Goal: Navigation & Orientation: Find specific page/section

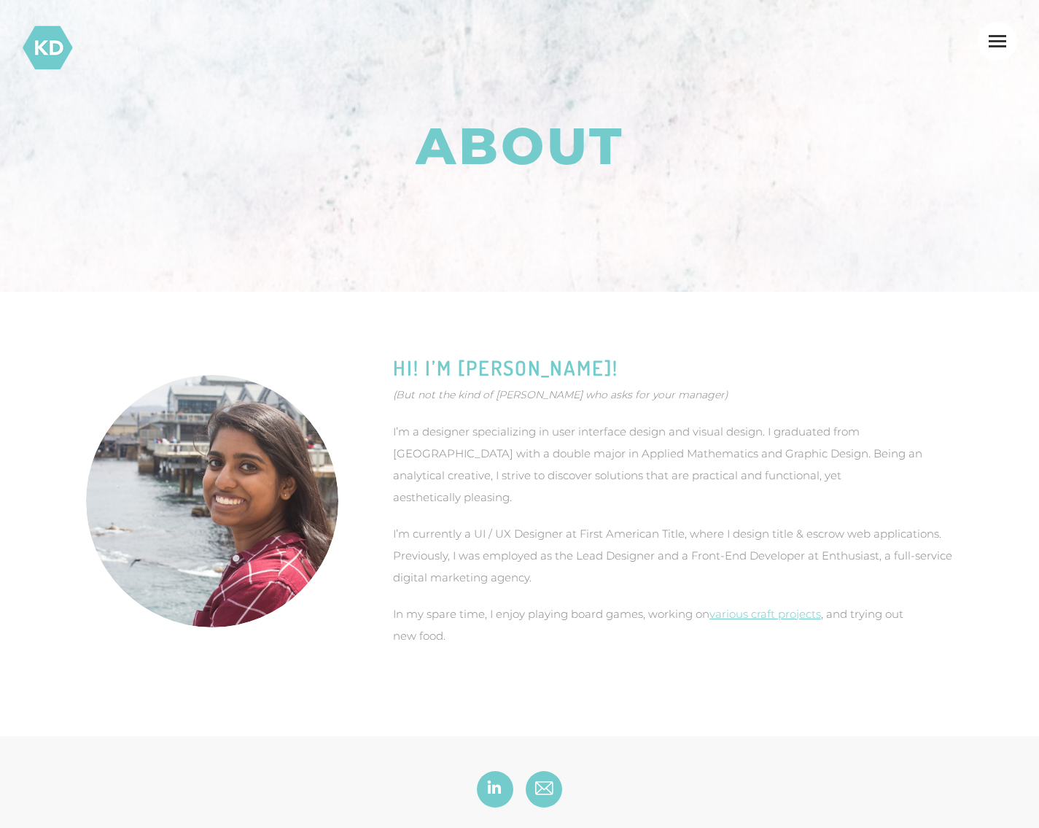
click at [53, 48] on img at bounding box center [47, 47] width 51 height 51
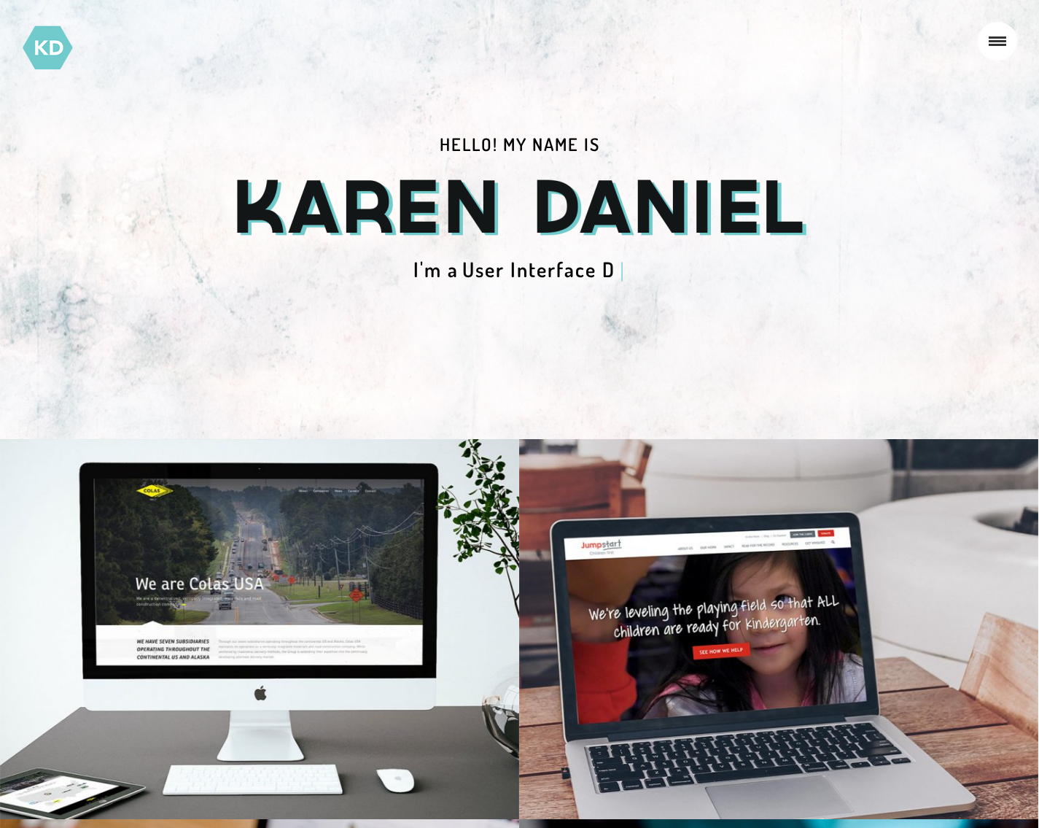
click at [995, 31] on div at bounding box center [997, 41] width 39 height 39
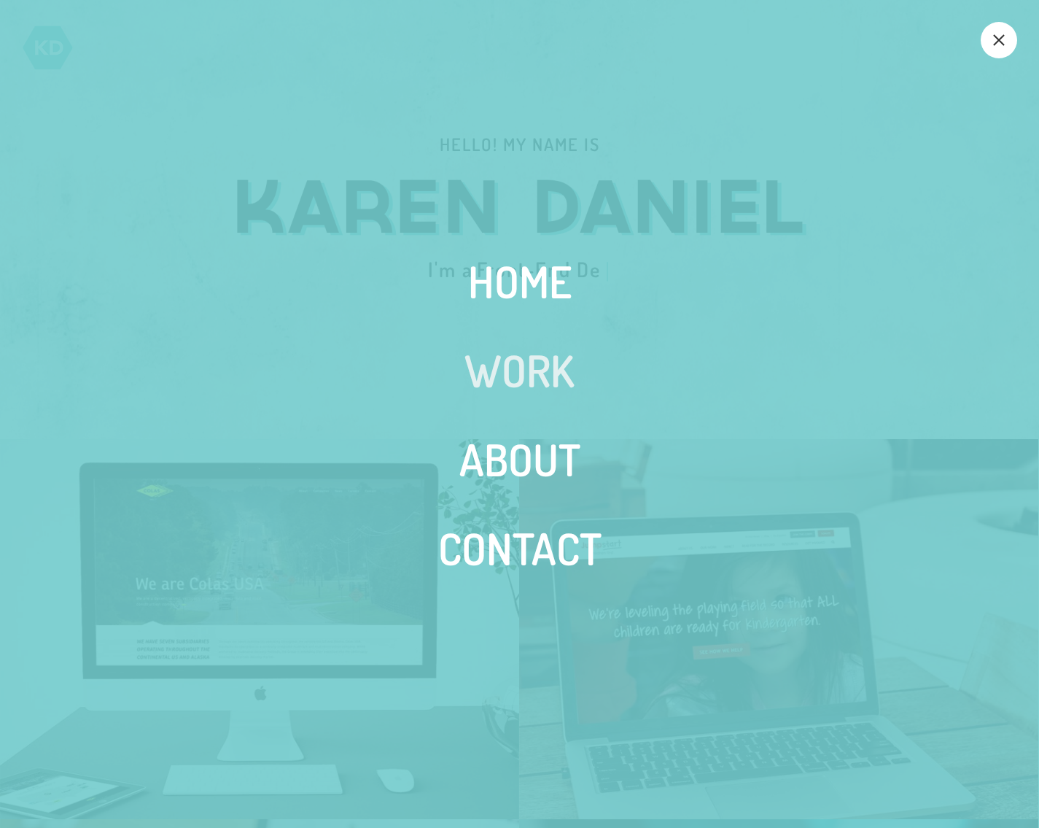
click at [555, 359] on span "Work" at bounding box center [519, 369] width 110 height 47
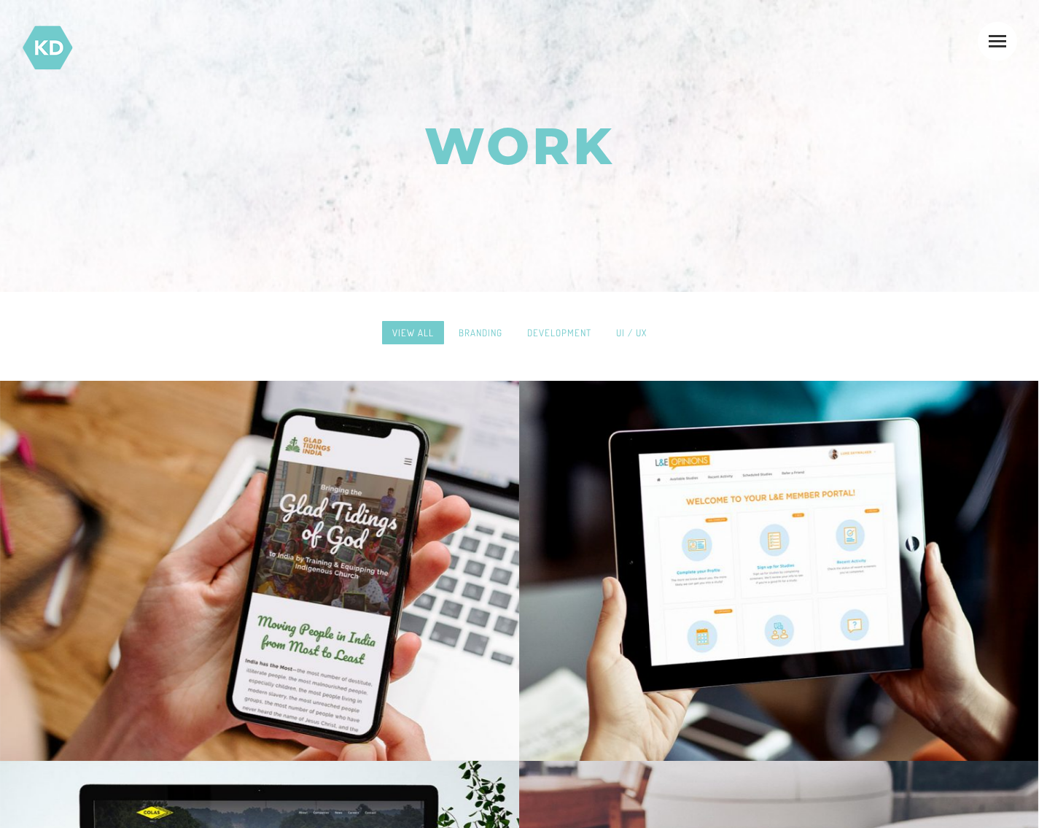
click at [474, 325] on link "Branding" at bounding box center [480, 332] width 64 height 23
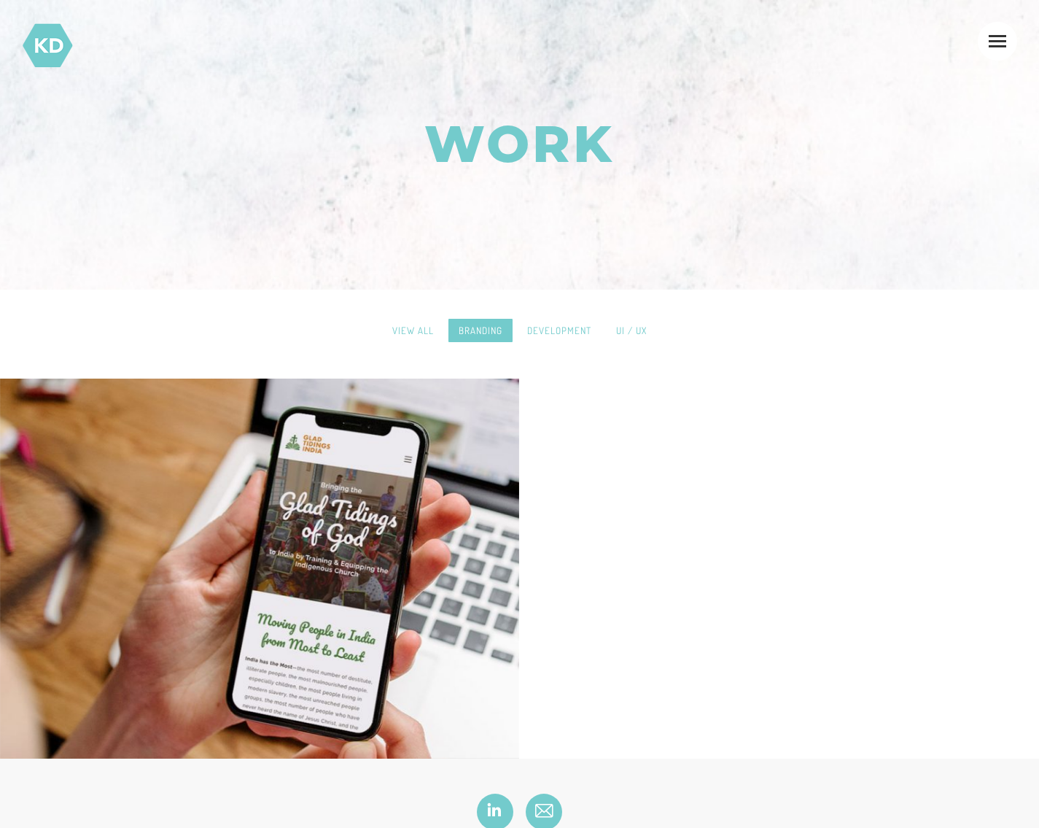
scroll to position [119, 0]
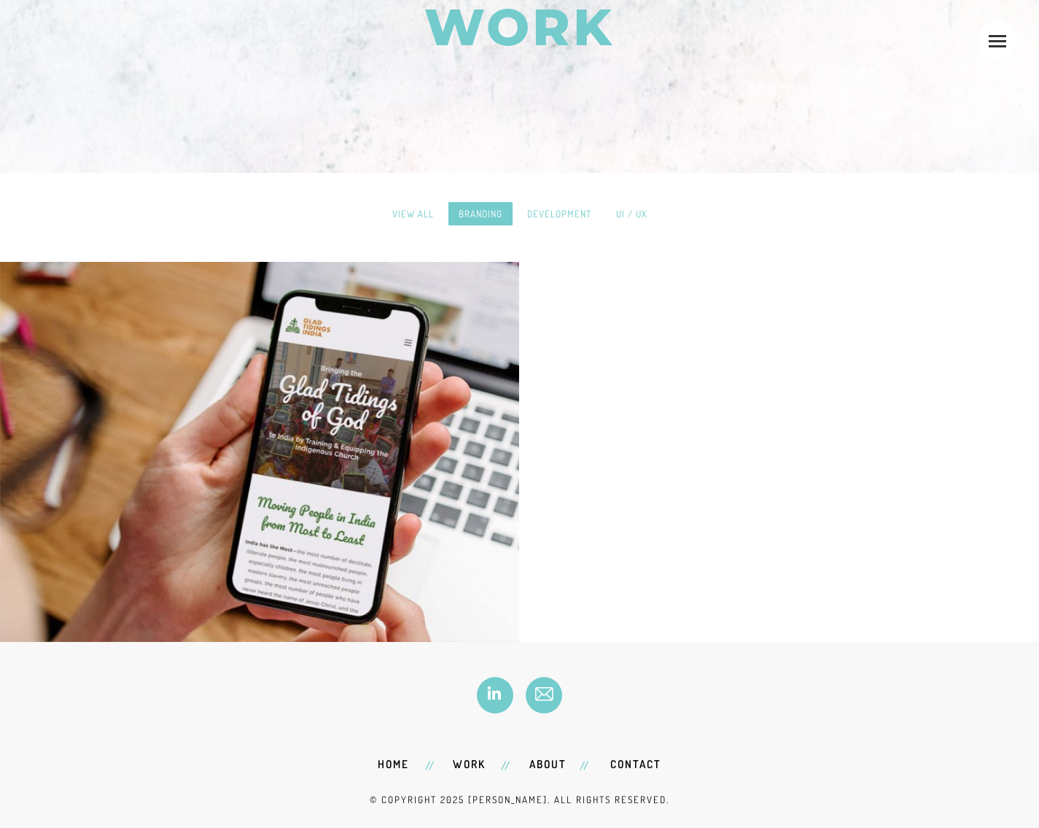
click at [429, 219] on link "View all" at bounding box center [413, 213] width 62 height 23
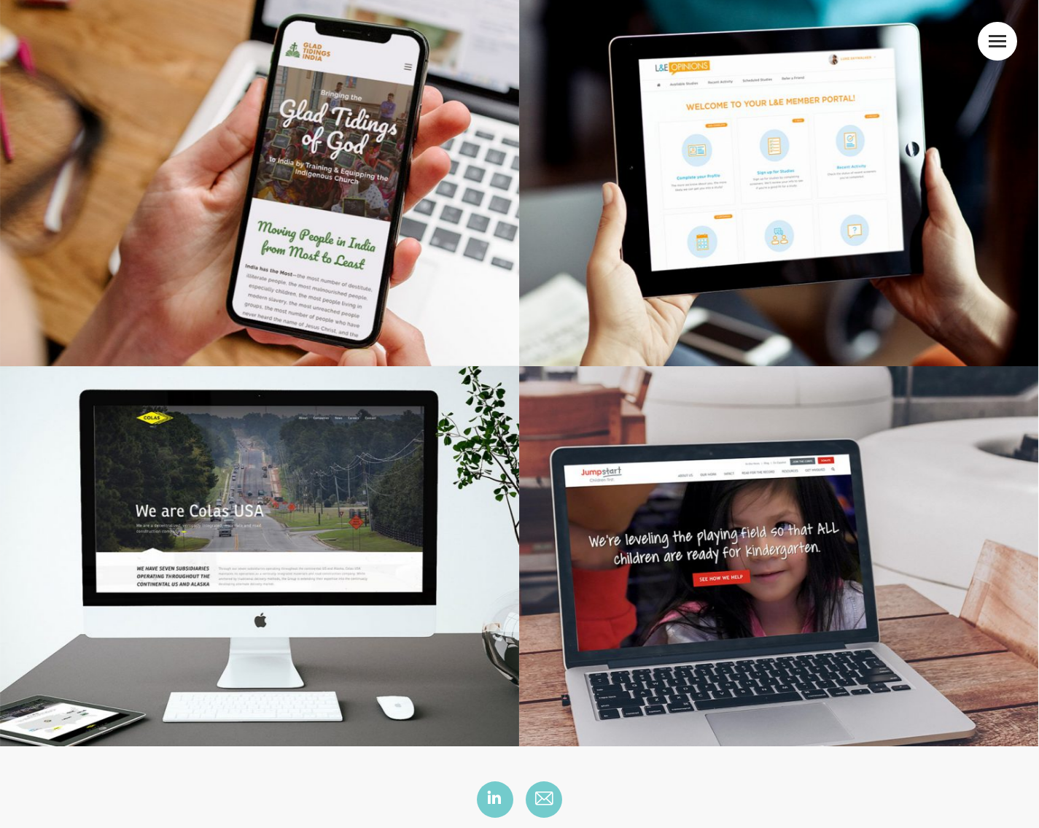
scroll to position [0, 0]
